Goal: Task Accomplishment & Management: Use online tool/utility

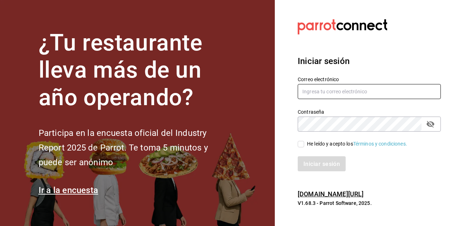
click at [334, 99] on input "text" at bounding box center [368, 91] width 143 height 15
type input "cofkiaurora@gmail.com"
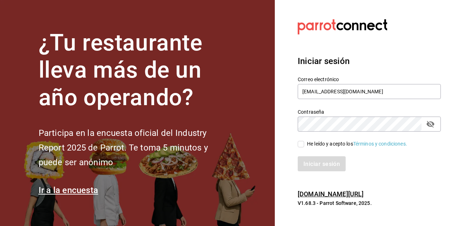
click at [300, 147] on input "He leído y acepto los Términos y condiciones." at bounding box center [300, 144] width 6 height 6
checkbox input "true"
click at [309, 171] on button "Iniciar sesión" at bounding box center [321, 163] width 49 height 15
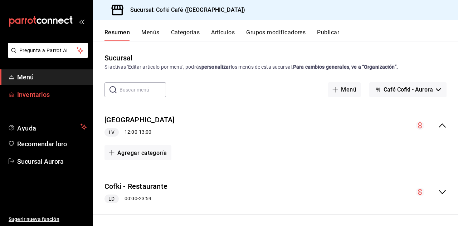
click at [44, 95] on font "Inventarios" at bounding box center [33, 95] width 33 height 8
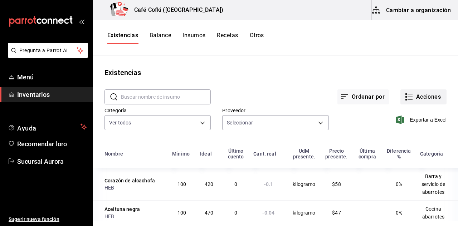
click at [417, 99] on font "Acciones" at bounding box center [428, 96] width 25 height 7
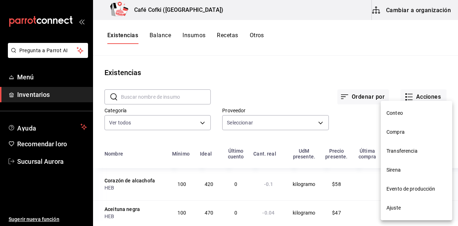
click at [404, 109] on li "Conteo" at bounding box center [416, 113] width 72 height 19
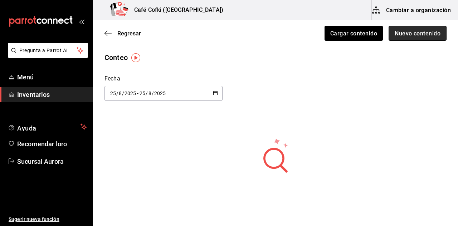
click at [417, 35] on font "Nuevo contenido" at bounding box center [417, 33] width 46 height 7
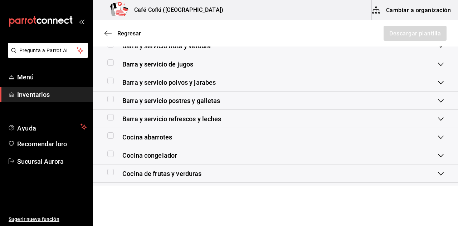
scroll to position [160, 0]
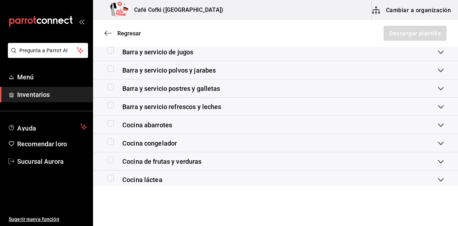
click at [112, 142] on input "checkbox" at bounding box center [110, 141] width 6 height 6
checkbox input "true"
click at [396, 30] on font "Descargar plantilla" at bounding box center [414, 33] width 51 height 7
click at [287, 44] on div "Regresar Descargar plantilla" at bounding box center [275, 33] width 365 height 26
click at [110, 124] on input "checkbox" at bounding box center [110, 123] width 6 height 6
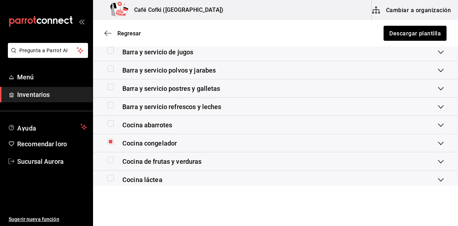
checkbox input "true"
click at [110, 142] on input "checkbox" at bounding box center [110, 141] width 6 height 6
checkbox input "false"
click at [426, 30] on font "Descargar plantilla" at bounding box center [414, 33] width 51 height 7
click at [280, 172] on div "Cocina láctea" at bounding box center [275, 180] width 365 height 18
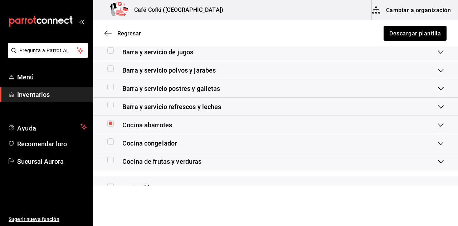
click at [282, 53] on div "Barra y servicio de jugos" at bounding box center [272, 52] width 330 height 10
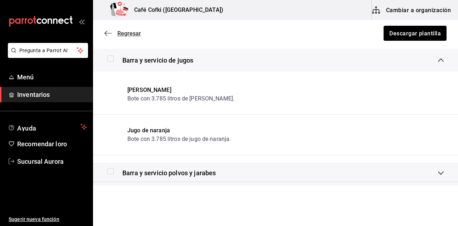
click at [133, 35] on font "Regresar" at bounding box center [129, 33] width 24 height 7
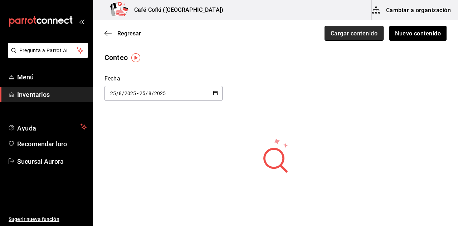
click at [379, 38] on button "Cargar contenido" at bounding box center [353, 33] width 59 height 15
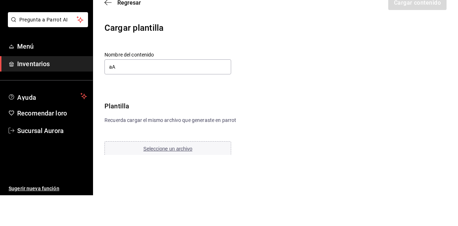
type input "a"
type input "Abarrotes cocina [DATE]"
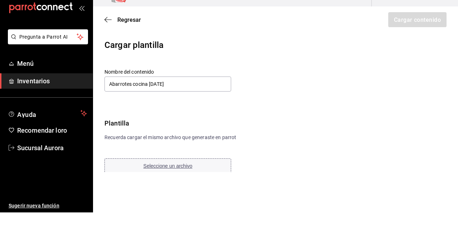
click at [177, 162] on div "Nombre del contenido Abarrotes cocina [DATE] Plantilla Recuerda cargar el mismo…" at bounding box center [180, 135] width 152 height 106
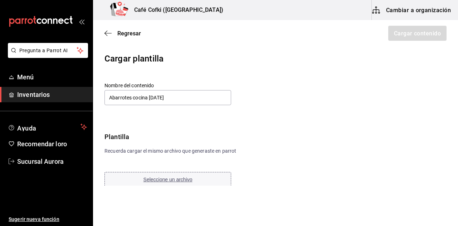
click at [176, 181] on font "Seleccione un archivo" at bounding box center [167, 180] width 49 height 6
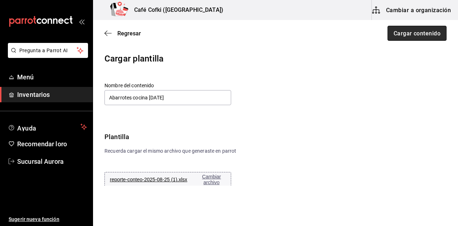
click at [409, 27] on button "Cargar contenido" at bounding box center [416, 33] width 59 height 15
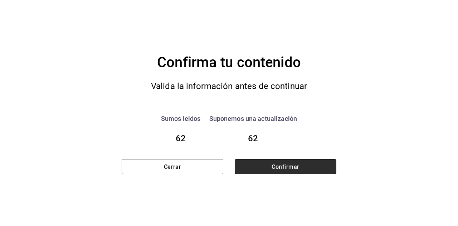
click at [303, 167] on button "Confirmar" at bounding box center [286, 166] width 102 height 15
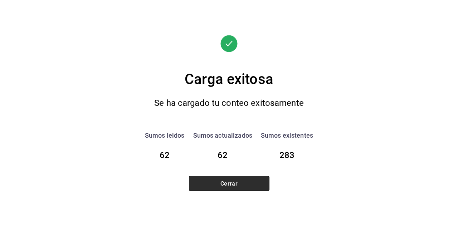
click at [250, 179] on button "Cerrar" at bounding box center [229, 183] width 80 height 15
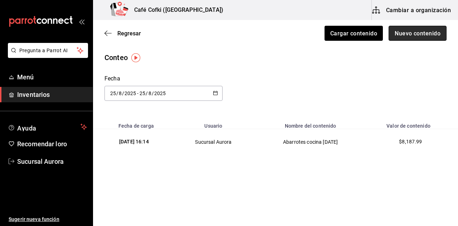
click at [401, 36] on font "Nuevo contenido" at bounding box center [417, 33] width 46 height 7
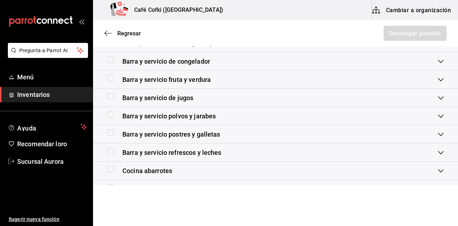
scroll to position [137, 0]
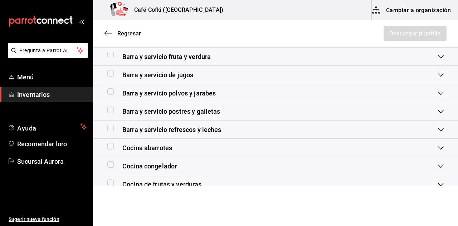
click at [109, 166] on input "checkbox" at bounding box center [110, 164] width 6 height 6
checkbox input "true"
click at [394, 29] on button "Descargar plantilla" at bounding box center [415, 33] width 64 height 15
click at [304, 169] on div "Cocina congelador" at bounding box center [272, 166] width 330 height 10
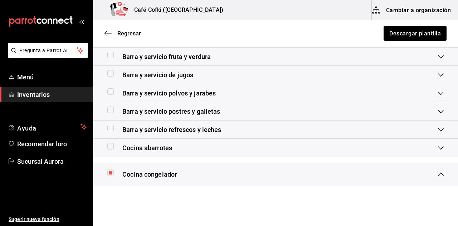
click at [280, 52] on div "Barra y servicio fruta y verdura" at bounding box center [272, 57] width 330 height 10
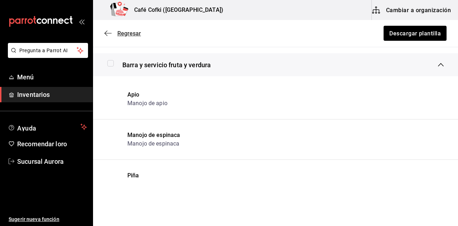
click at [122, 34] on font "Regresar" at bounding box center [129, 33] width 24 height 7
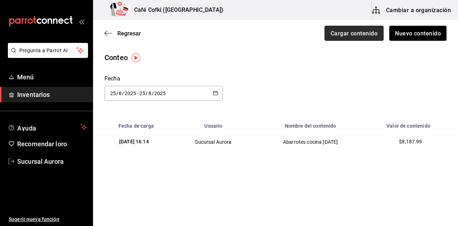
click at [368, 35] on font "Cargar contenido" at bounding box center [353, 33] width 47 height 7
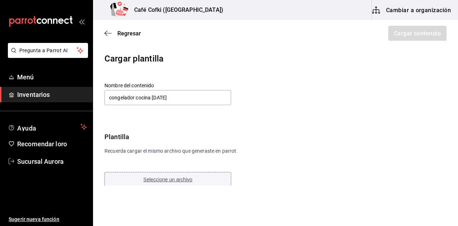
type input "congelador cocina [DATE]"
click at [170, 177] on font "Seleccione un archivo" at bounding box center [167, 180] width 49 height 6
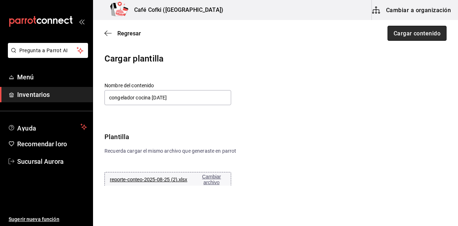
click at [410, 36] on font "Cargar contenido" at bounding box center [416, 33] width 47 height 7
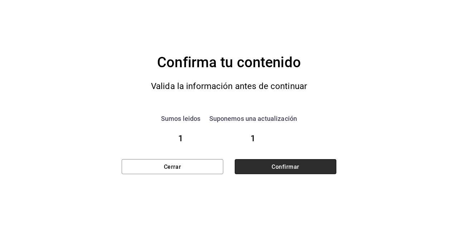
click at [271, 164] on font "Confirmar" at bounding box center [285, 166] width 28 height 7
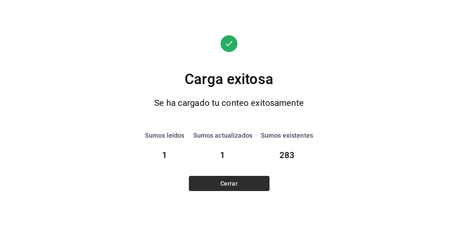
click at [257, 182] on button "Cerrar" at bounding box center [229, 183] width 80 height 15
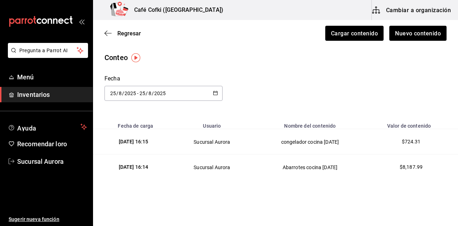
click at [408, 42] on div "Regresar Cargar contenido Nuevo contenido" at bounding box center [275, 33] width 365 height 26
click at [405, 36] on font "Nuevo contenido" at bounding box center [417, 33] width 46 height 7
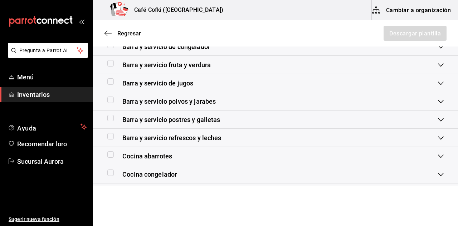
scroll to position [137, 0]
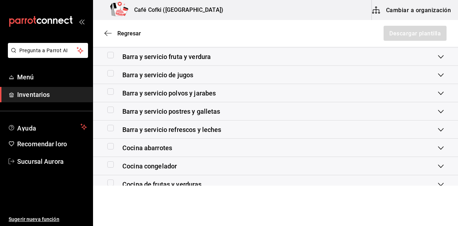
click at [113, 182] on input "checkbox" at bounding box center [110, 182] width 6 height 6
checkbox input "true"
click at [397, 31] on font "Descargar plantilla" at bounding box center [414, 33] width 51 height 7
click at [310, 166] on div "Cocina congelador" at bounding box center [272, 166] width 330 height 10
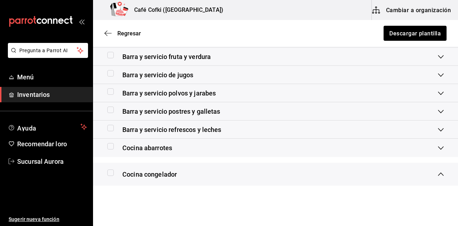
click at [281, 50] on div "Barra y servicio fruta y verdura" at bounding box center [275, 57] width 365 height 18
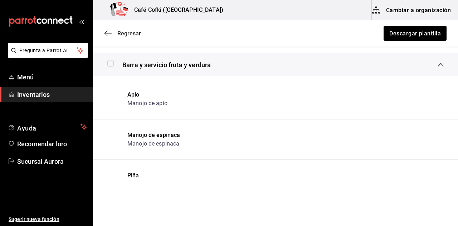
click at [127, 34] on font "Regresar" at bounding box center [129, 33] width 24 height 7
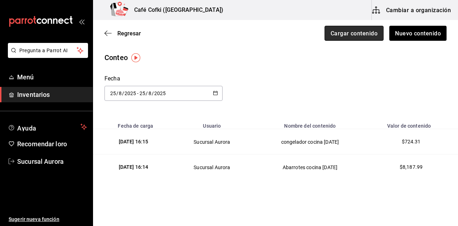
click at [377, 34] on font "Cargar contenido" at bounding box center [353, 33] width 47 height 7
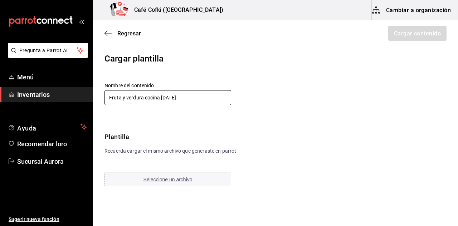
click at [166, 98] on input "Fruta y verdura cocina [DATE]" at bounding box center [167, 97] width 127 height 15
type input "Fruta y verdura cocina [DATE]"
click at [177, 183] on button "Seleccione un archivo" at bounding box center [167, 179] width 127 height 15
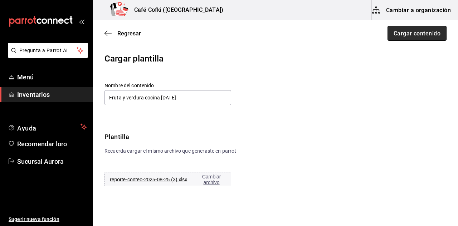
click at [424, 34] on font "Cargar contenido" at bounding box center [416, 33] width 47 height 7
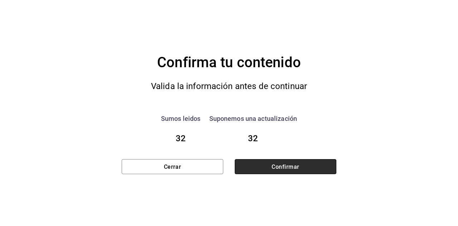
click at [281, 170] on button "Confirmar" at bounding box center [286, 166] width 102 height 15
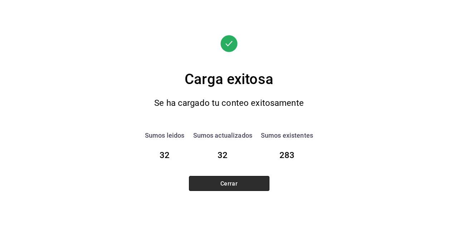
click at [246, 187] on button "Cerrar" at bounding box center [229, 183] width 80 height 15
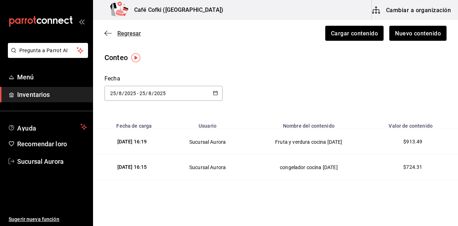
click at [129, 34] on font "Regresar" at bounding box center [129, 33] width 24 height 7
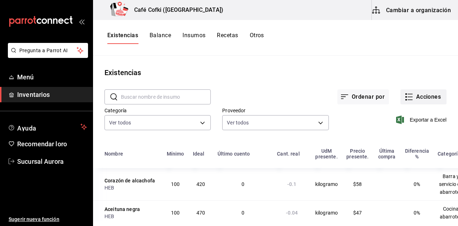
click at [431, 97] on font "Acciones" at bounding box center [428, 96] width 25 height 7
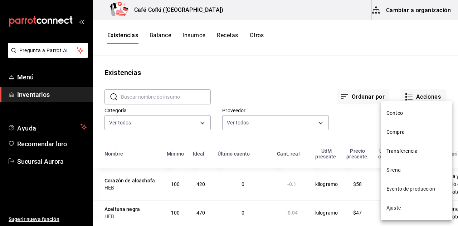
click at [404, 113] on span "Conteo" at bounding box center [416, 113] width 60 height 8
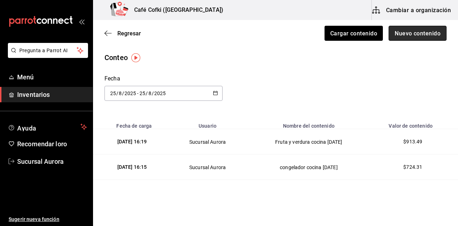
click at [429, 37] on button "Nuevo contenido" at bounding box center [417, 33] width 58 height 15
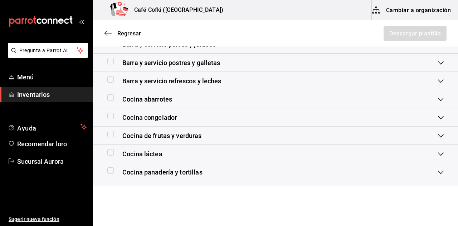
scroll to position [186, 0]
click at [108, 152] on input "checkbox" at bounding box center [110, 152] width 6 height 6
checkbox input "true"
click at [405, 38] on button "Descargar plantilla" at bounding box center [415, 33] width 64 height 15
click at [134, 35] on font "Regresar" at bounding box center [129, 33] width 24 height 7
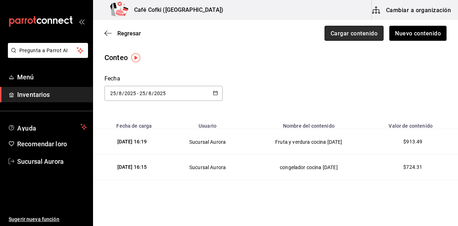
click at [368, 35] on font "Cargar contenido" at bounding box center [353, 33] width 47 height 7
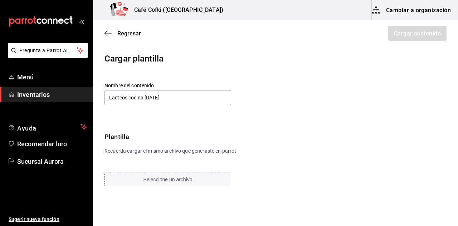
type input "Lacteos cocina [DATE]"
click at [154, 178] on font "Seleccione un archivo" at bounding box center [167, 180] width 49 height 6
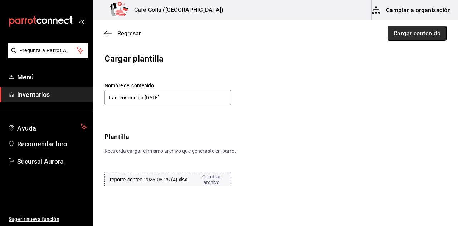
click at [434, 32] on font "Cargar contenido" at bounding box center [416, 33] width 47 height 7
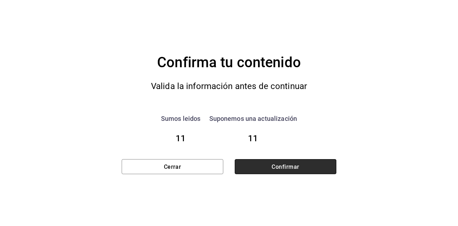
click at [260, 172] on button "Confirmar" at bounding box center [286, 166] width 102 height 15
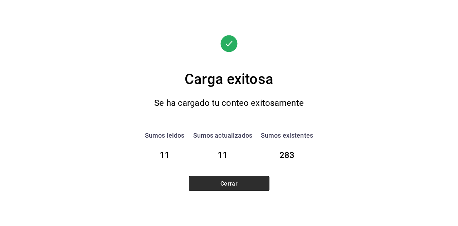
click at [245, 186] on button "Cerrar" at bounding box center [229, 183] width 80 height 15
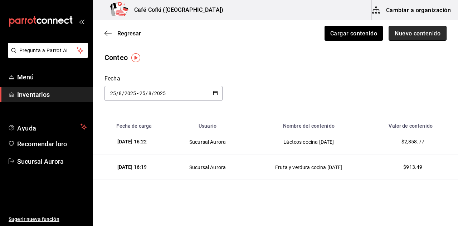
click at [401, 28] on button "Nuevo contenido" at bounding box center [417, 33] width 58 height 15
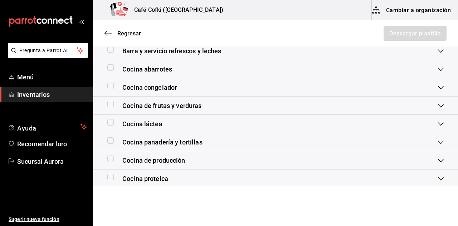
scroll to position [225, 0]
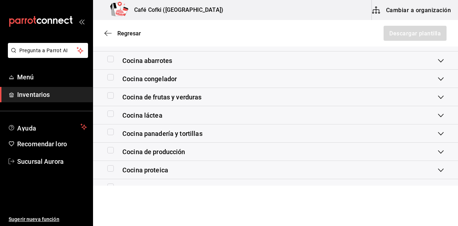
click at [111, 132] on input "checkbox" at bounding box center [110, 132] width 6 height 6
checkbox input "true"
click at [432, 33] on font "Descargar plantilla" at bounding box center [414, 33] width 51 height 7
click at [292, 164] on div "Cocina proteica" at bounding box center [275, 170] width 365 height 18
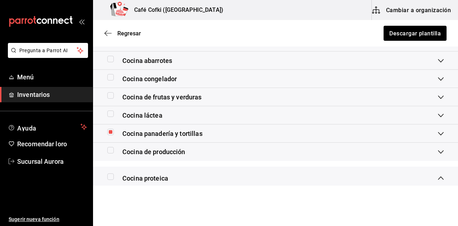
click at [289, 53] on div "Cocina abarrotes" at bounding box center [275, 60] width 365 height 18
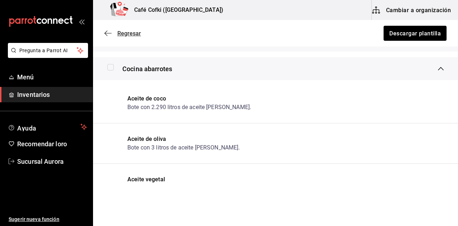
click at [132, 33] on font "Regresar" at bounding box center [129, 33] width 24 height 7
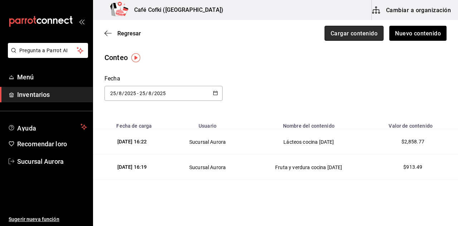
click at [368, 35] on font "Cargar contenido" at bounding box center [353, 33] width 47 height 7
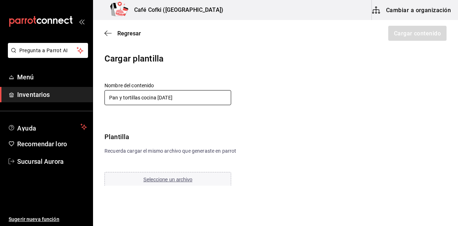
click at [161, 98] on input "Pan y tortillas cocina [DATE]" at bounding box center [167, 97] width 127 height 15
type input "Pan y tortillas cocina [DATE]"
click at [182, 181] on font "Seleccione un archivo" at bounding box center [167, 180] width 49 height 6
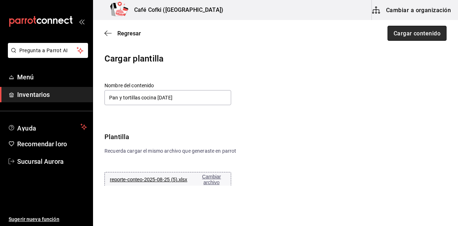
click at [420, 35] on font "Cargar contenido" at bounding box center [416, 33] width 47 height 7
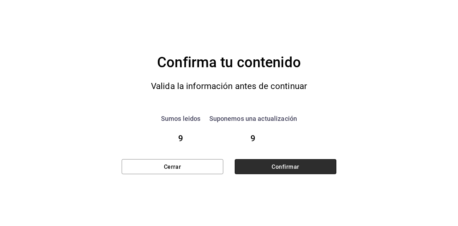
click at [304, 170] on button "Confirmar" at bounding box center [286, 166] width 102 height 15
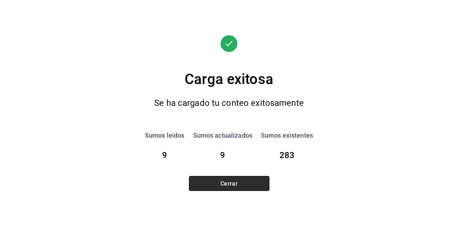
click at [254, 184] on button "Cerrar" at bounding box center [229, 183] width 80 height 15
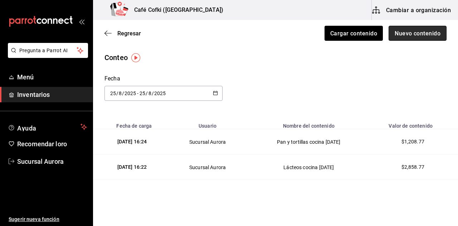
click at [408, 38] on button "Nuevo contenido" at bounding box center [417, 33] width 58 height 15
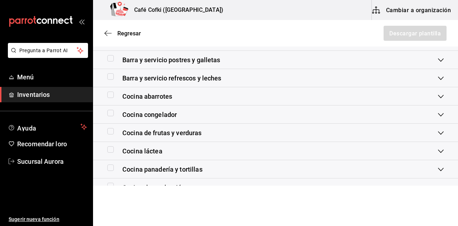
scroll to position [206, 0]
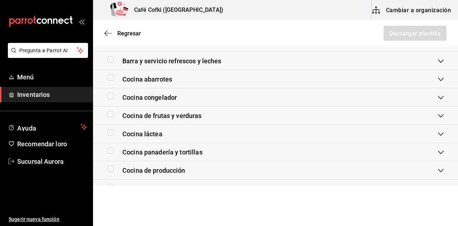
click at [112, 169] on input "checkbox" at bounding box center [110, 169] width 6 height 6
checkbox input "true"
click at [397, 41] on div "Regresar Descargar plantilla" at bounding box center [275, 33] width 365 height 26
click at [398, 32] on font "Descargar plantilla" at bounding box center [414, 33] width 51 height 7
click at [290, 169] on div "Cocina de producción" at bounding box center [272, 171] width 330 height 10
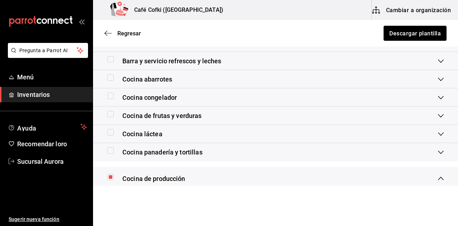
click at [282, 52] on div "Barra y servicio refrescos y leches" at bounding box center [275, 61] width 365 height 18
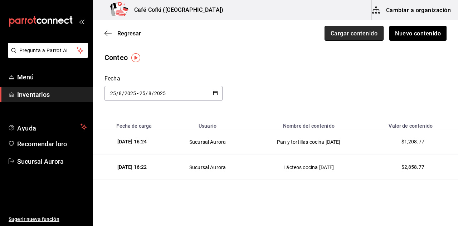
click at [356, 35] on font "Cargar contenido" at bounding box center [353, 33] width 47 height 7
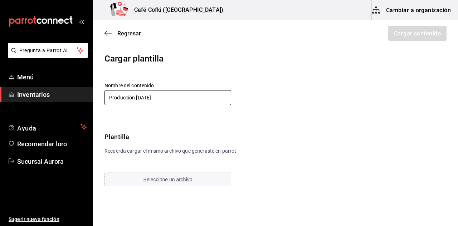
click at [151, 99] on input "Producción 28/04/25" at bounding box center [167, 97] width 127 height 15
type input "Producción 28/05/25"
click at [186, 178] on font "Seleccione un archivo" at bounding box center [167, 180] width 49 height 6
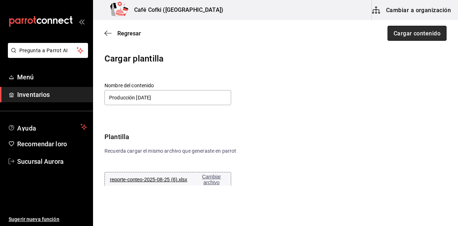
click at [404, 31] on font "Cargar contenido" at bounding box center [416, 33] width 47 height 7
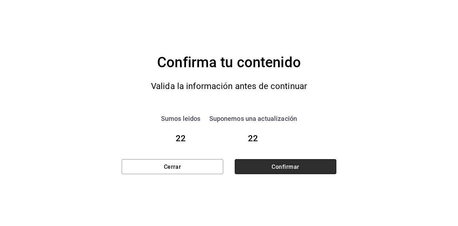
click at [266, 164] on button "Confirmar" at bounding box center [286, 166] width 102 height 15
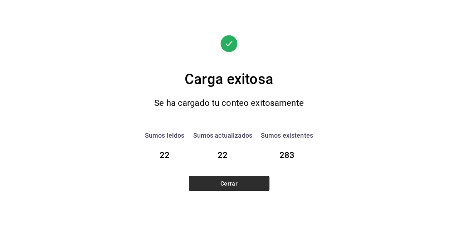
click at [251, 184] on button "Cerrar" at bounding box center [229, 183] width 80 height 15
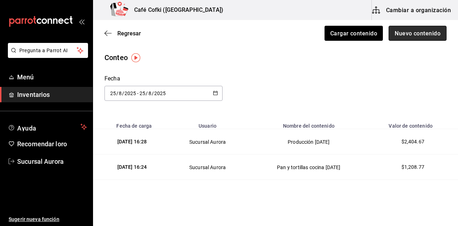
click at [407, 26] on button "Nuevo contenido" at bounding box center [417, 33] width 58 height 15
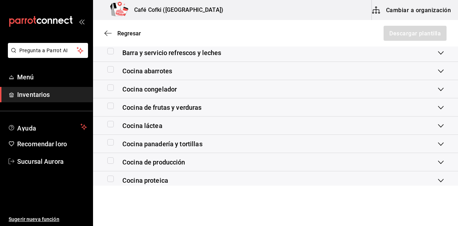
scroll to position [225, 0]
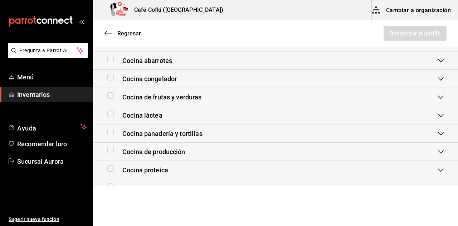
click at [108, 168] on input "checkbox" at bounding box center [110, 168] width 6 height 6
checkbox input "true"
click at [415, 40] on button "Descargar plantilla" at bounding box center [415, 33] width 64 height 15
click at [285, 163] on div "Cocina proteica" at bounding box center [275, 170] width 365 height 18
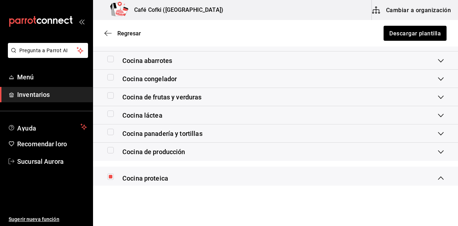
click at [279, 54] on div "Cocina abarrotes" at bounding box center [275, 60] width 365 height 18
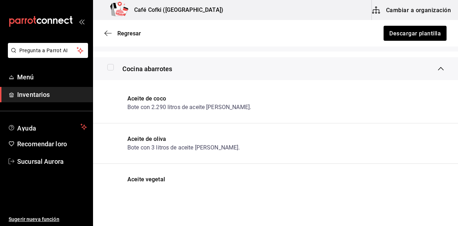
click at [129, 37] on div "Regresar Descargar plantilla" at bounding box center [275, 33] width 365 height 26
click at [129, 34] on font "Regresar" at bounding box center [129, 33] width 24 height 7
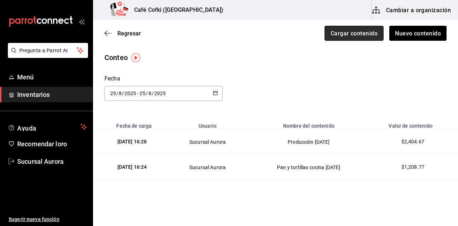
click at [354, 36] on font "Cargar contenido" at bounding box center [353, 33] width 47 height 7
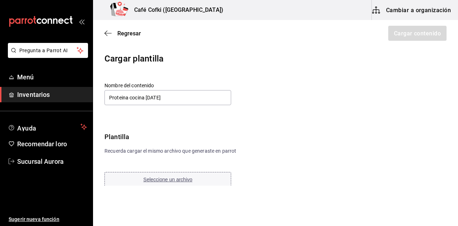
type input "Proteina cocina 28/08/25"
click at [183, 178] on font "Seleccione un archivo" at bounding box center [167, 180] width 49 height 6
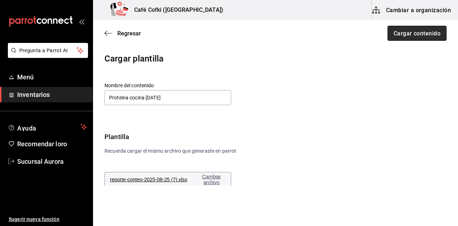
click at [397, 33] on font "Cargar contenido" at bounding box center [416, 33] width 47 height 7
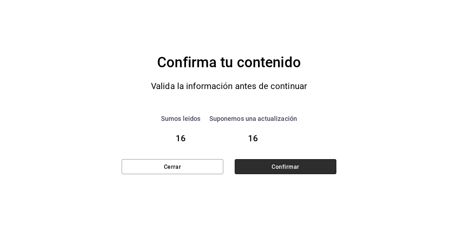
click at [263, 168] on button "Confirmar" at bounding box center [286, 166] width 102 height 15
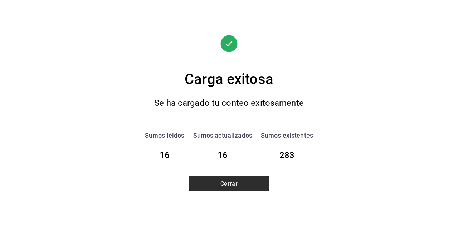
click at [248, 183] on button "Cerrar" at bounding box center [229, 183] width 80 height 15
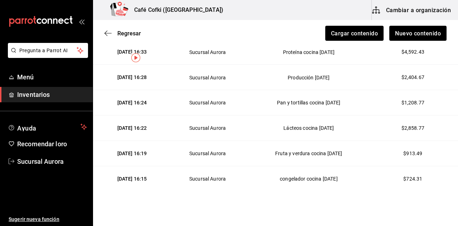
scroll to position [92, 0]
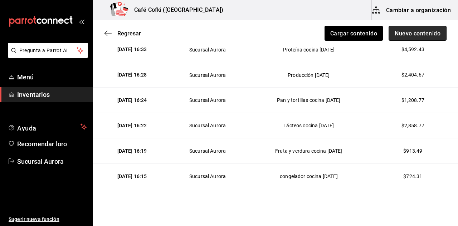
click at [417, 31] on font "Nuevo contenido" at bounding box center [417, 33] width 46 height 7
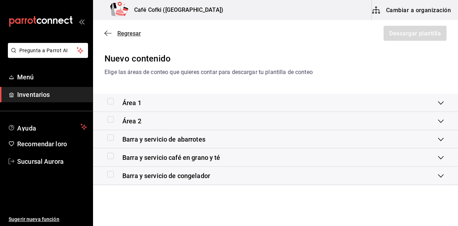
click at [122, 33] on font "Regresar" at bounding box center [129, 33] width 24 height 7
